Goal: Information Seeking & Learning: Learn about a topic

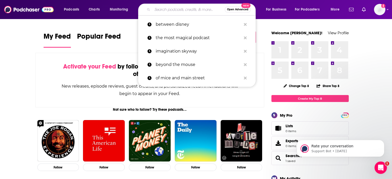
click at [172, 10] on input "Search podcasts, credits, & more..." at bounding box center [188, 9] width 72 height 8
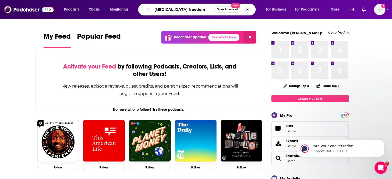
type input "[MEDICAL_DATA] freedom"
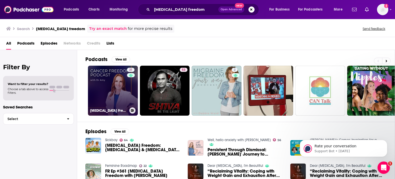
click at [116, 81] on link "31 [MEDICAL_DATA] Freedom Podcast" at bounding box center [113, 91] width 50 height 50
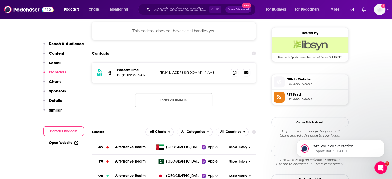
scroll to position [372, 0]
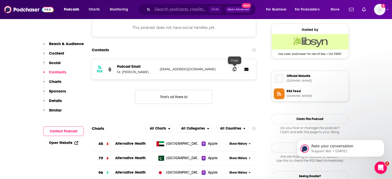
click at [235, 70] on icon at bounding box center [234, 69] width 4 height 4
click at [191, 10] on input "Search podcasts, credits, & more..." at bounding box center [180, 9] width 57 height 8
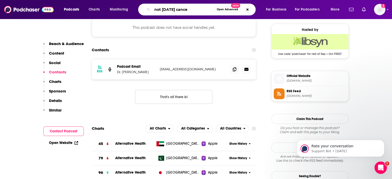
type input "not [DATE] [MEDICAL_DATA]"
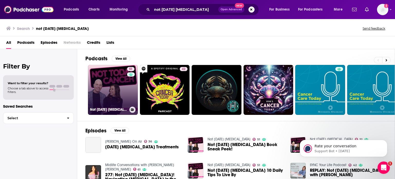
click at [115, 83] on link "51 Not [DATE] [MEDICAL_DATA]" at bounding box center [113, 90] width 50 height 50
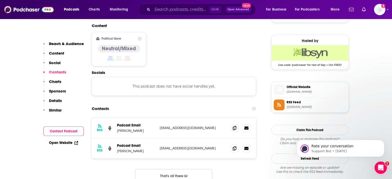
scroll to position [399, 0]
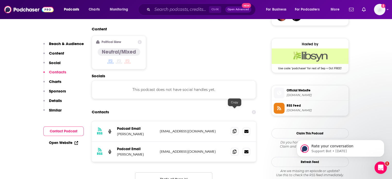
click at [235, 129] on icon at bounding box center [234, 131] width 4 height 4
click at [234, 149] on icon at bounding box center [234, 151] width 4 height 4
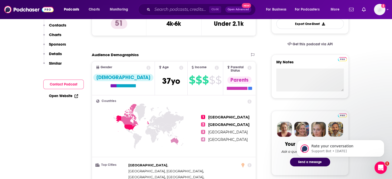
scroll to position [0, 0]
